Goal: Check status

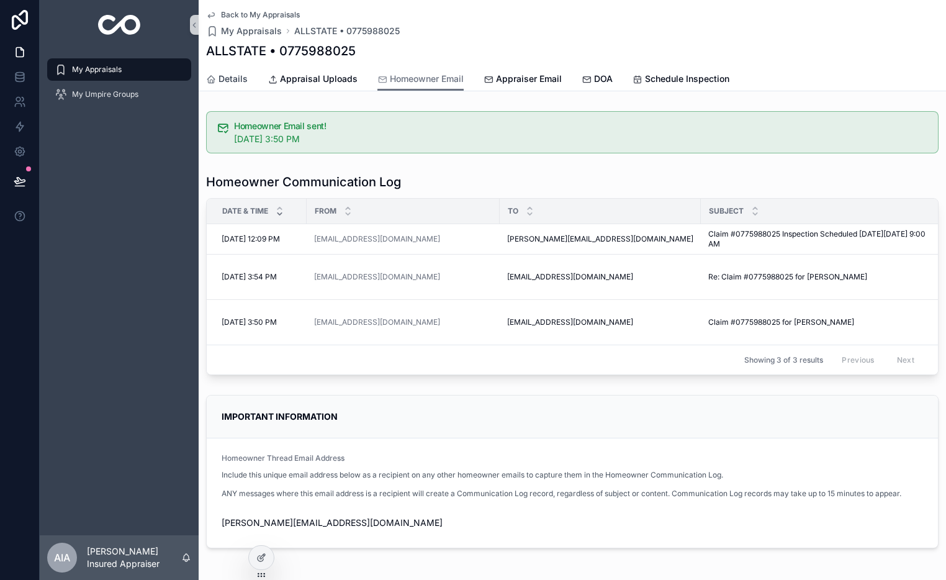
click at [232, 83] on span "Details" at bounding box center [233, 79] width 29 height 12
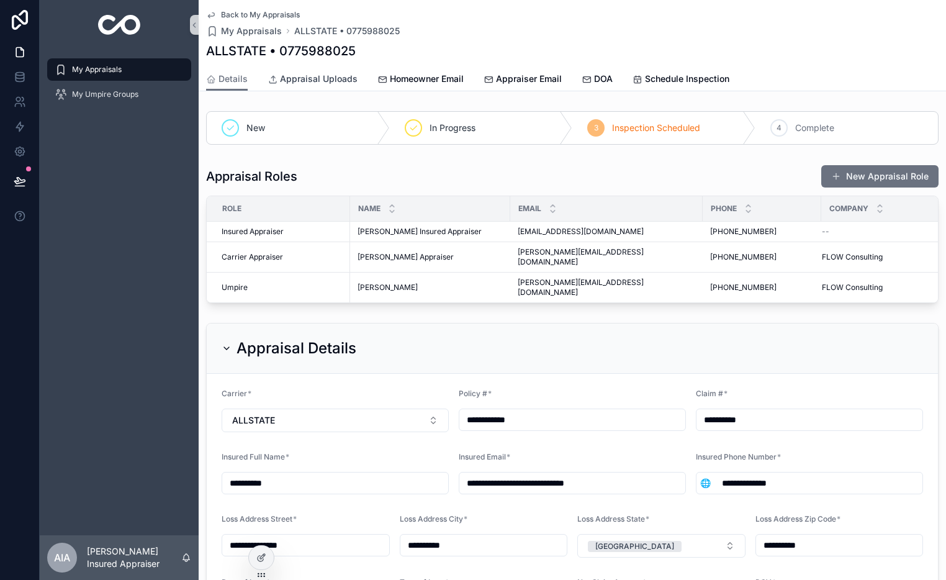
click at [322, 83] on span "Appraisal Uploads" at bounding box center [319, 79] width 78 height 12
